Goal: Obtain resource: Obtain resource

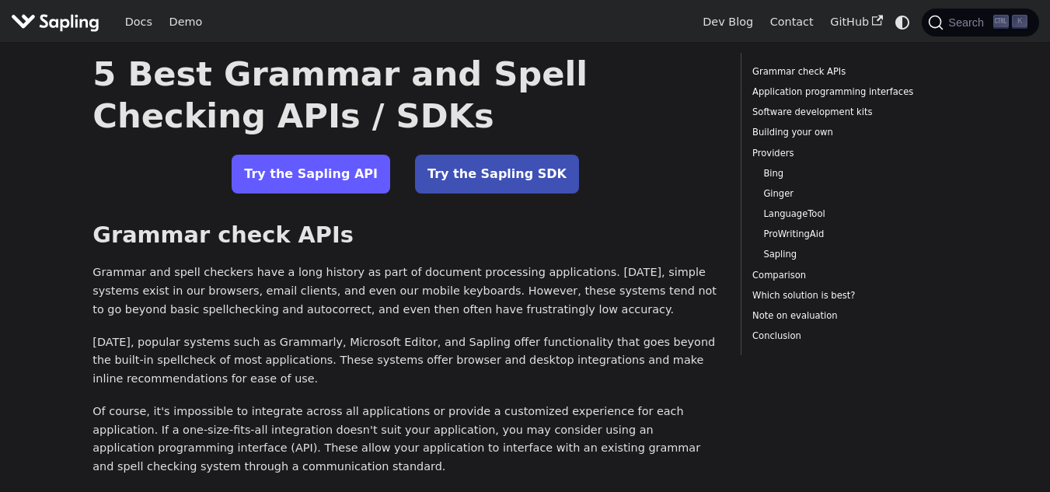
click at [342, 172] on link "Try the Sapling API" at bounding box center [311, 174] width 158 height 39
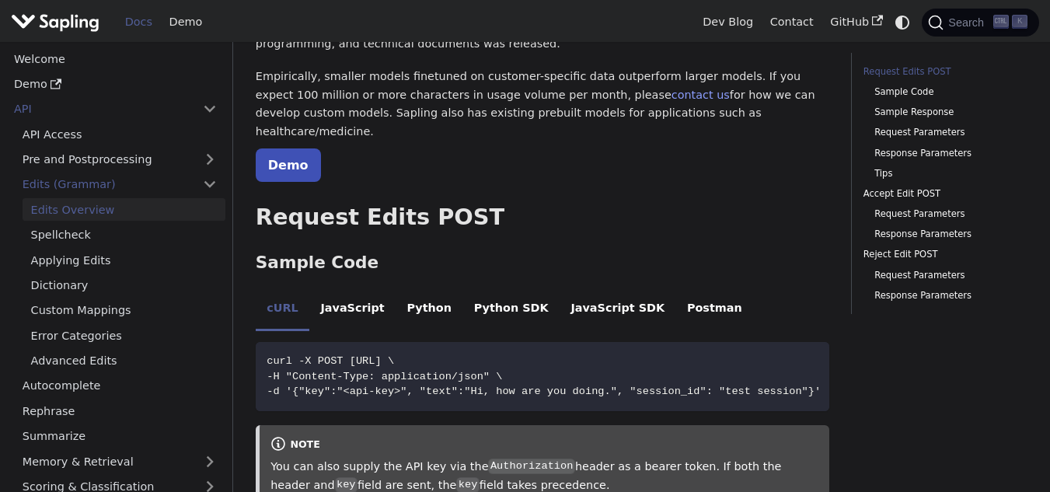
scroll to position [311, 0]
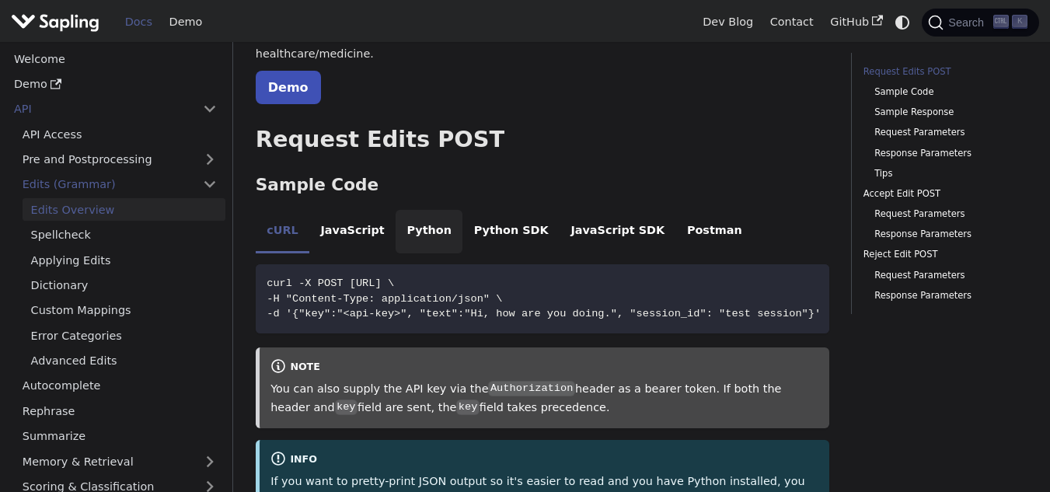
click at [395, 210] on li "Python" at bounding box center [428, 232] width 67 height 44
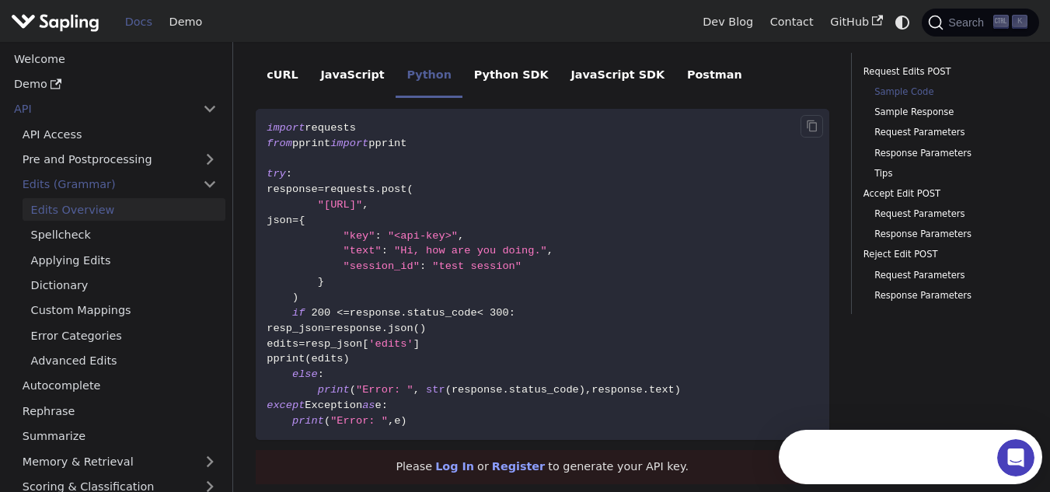
scroll to position [0, 0]
click at [519, 460] on link "Register" at bounding box center [518, 466] width 53 height 12
